Goal: Information Seeking & Learning: Find specific fact

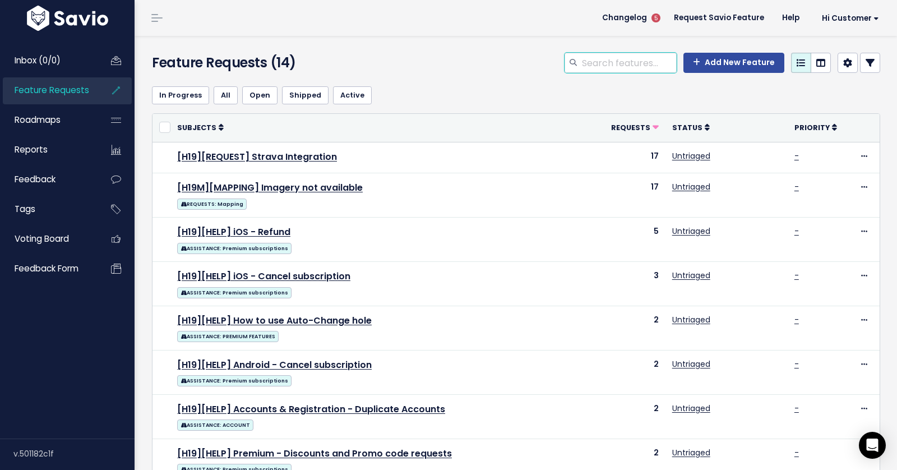
click at [627, 57] on input "search" at bounding box center [629, 63] width 96 height 20
type input "hide"
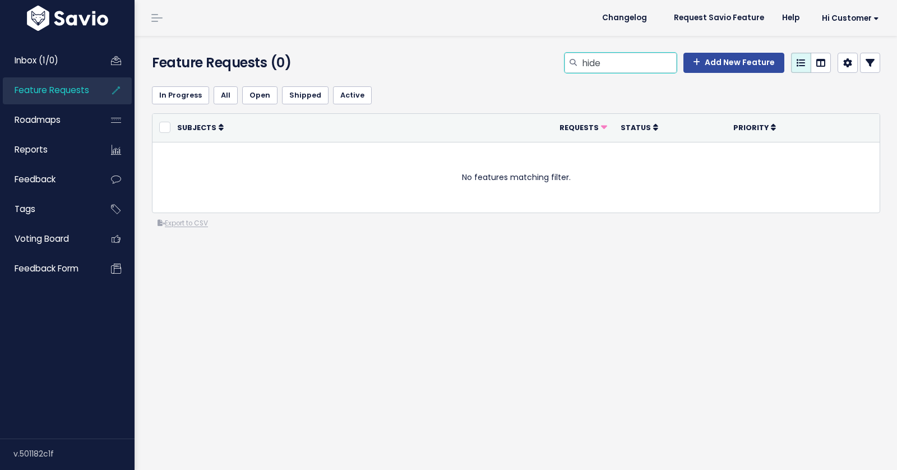
click at [604, 64] on input "hide" at bounding box center [629, 63] width 96 height 20
click at [54, 91] on span "Feature Requests" at bounding box center [52, 90] width 75 height 12
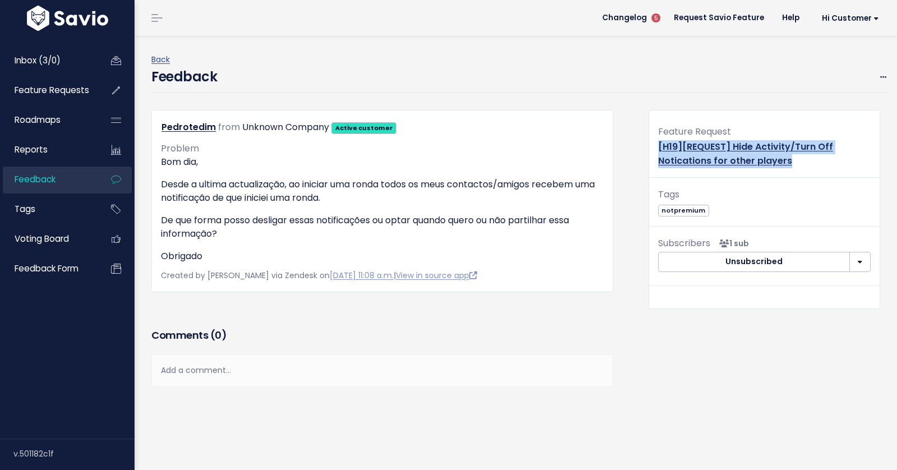
drag, startPoint x: 799, startPoint y: 161, endPoint x: 657, endPoint y: 148, distance: 142.5
click at [657, 148] on div "Feature Request [H19][REQUEST] Hide Activity/Turn Off Notications for other pla…" at bounding box center [764, 151] width 230 height 54
copy link "[H19][REQUEST] Hide Activity/Turn Off Notications for other players"
